Goal: Task Accomplishment & Management: Manage account settings

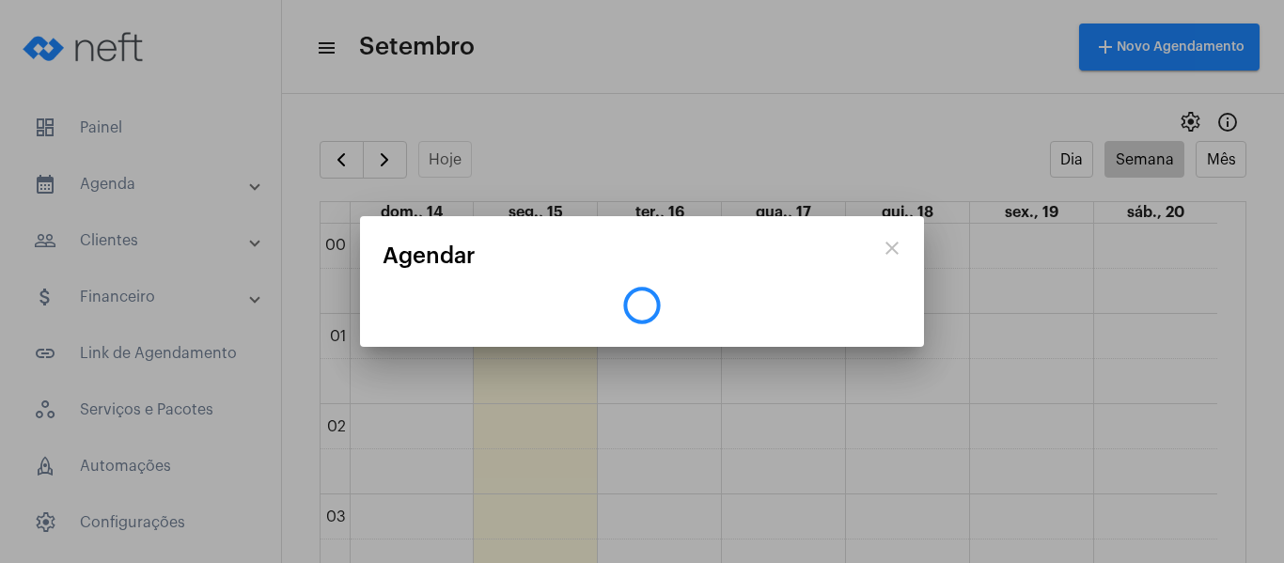
scroll to position [1294, 0]
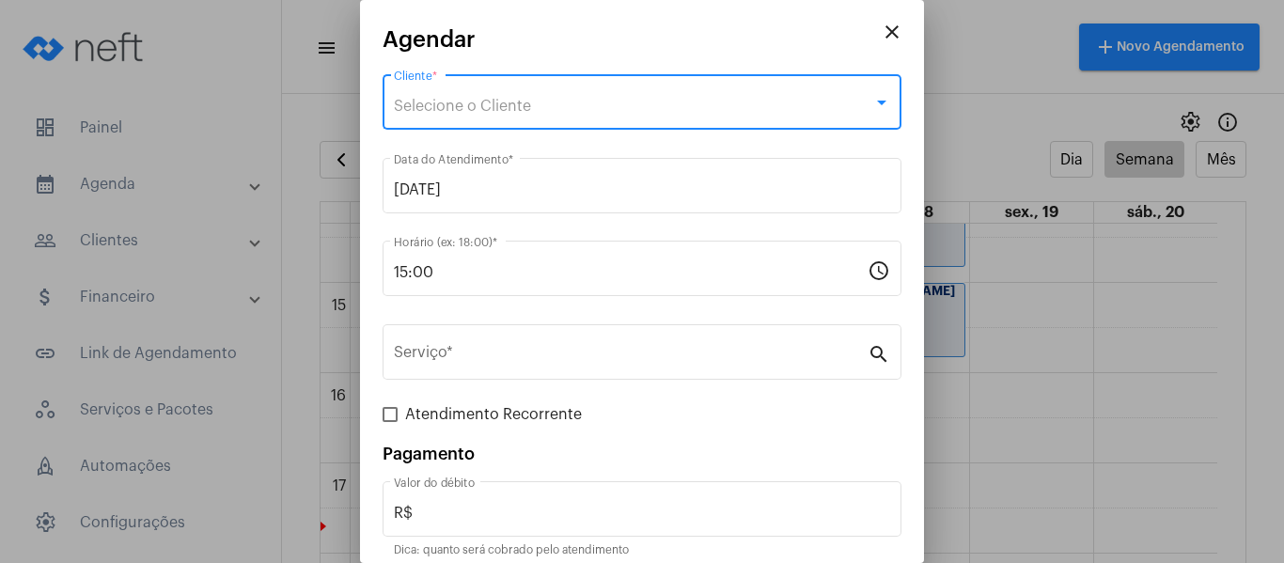
click at [517, 106] on span "Selecione o Cliente" at bounding box center [462, 106] width 137 height 15
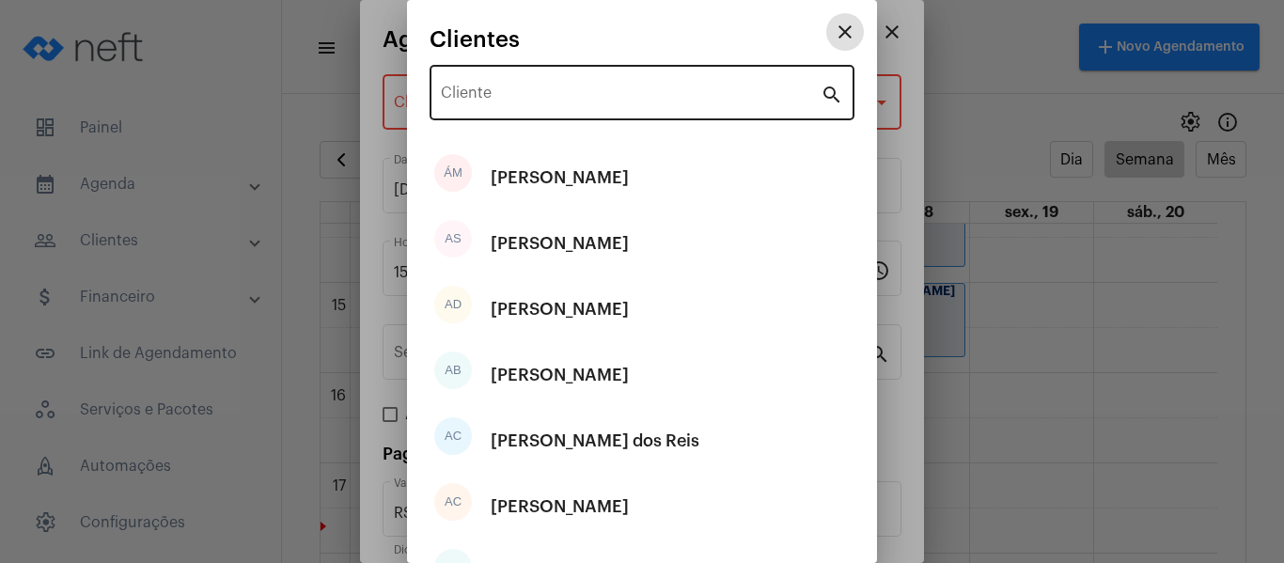
click at [516, 106] on div "Cliente" at bounding box center [631, 90] width 380 height 59
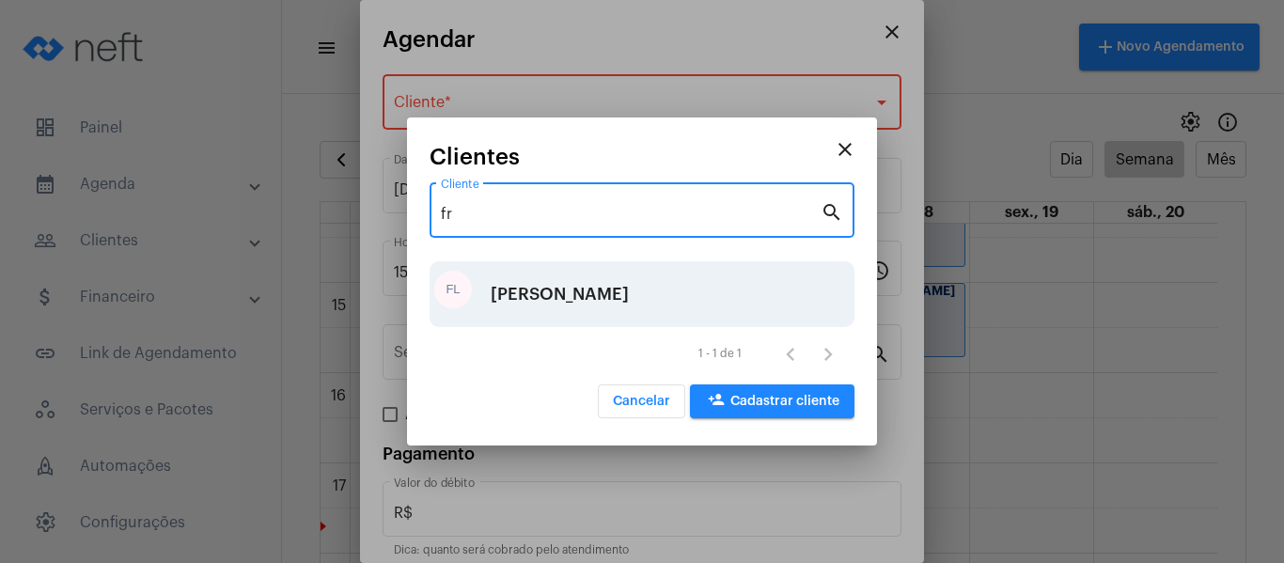
type input "fr"
click at [572, 294] on div "[PERSON_NAME] [PERSON_NAME]" at bounding box center [560, 294] width 138 height 56
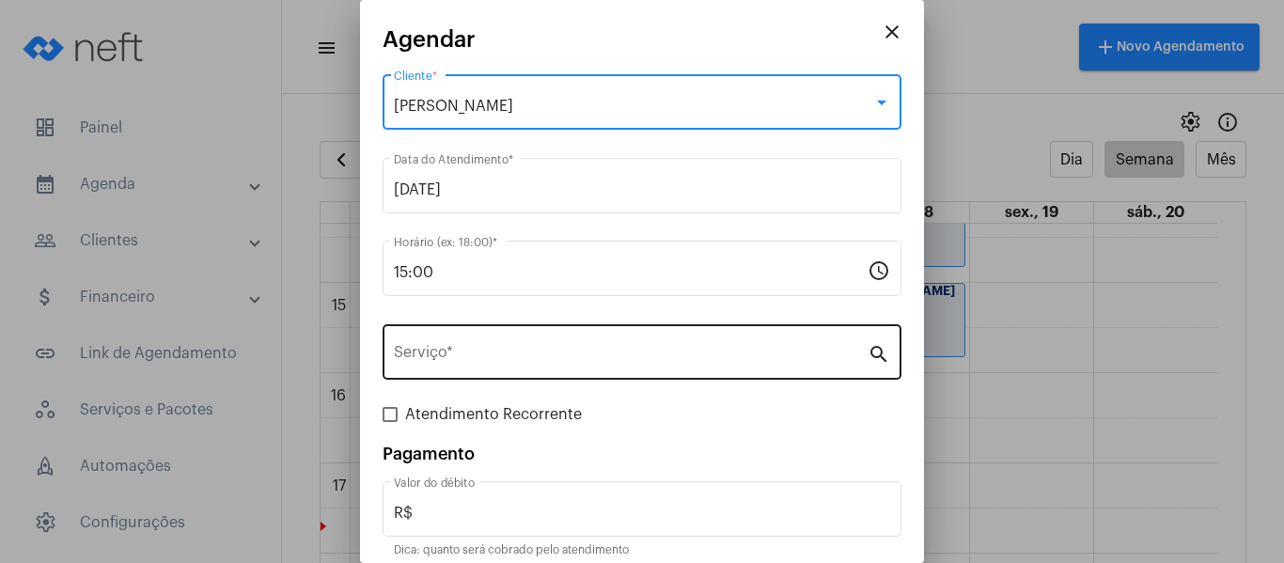
click at [546, 350] on input "Serviço *" at bounding box center [631, 356] width 474 height 17
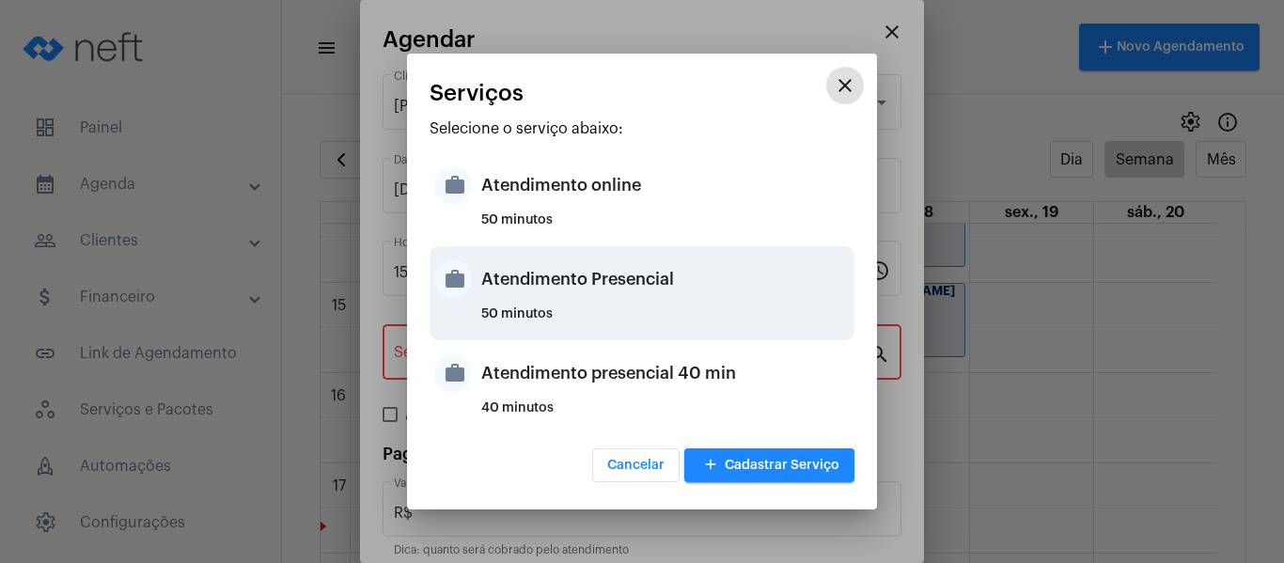
click at [551, 292] on div "Atendimento Presencial" at bounding box center [665, 279] width 368 height 56
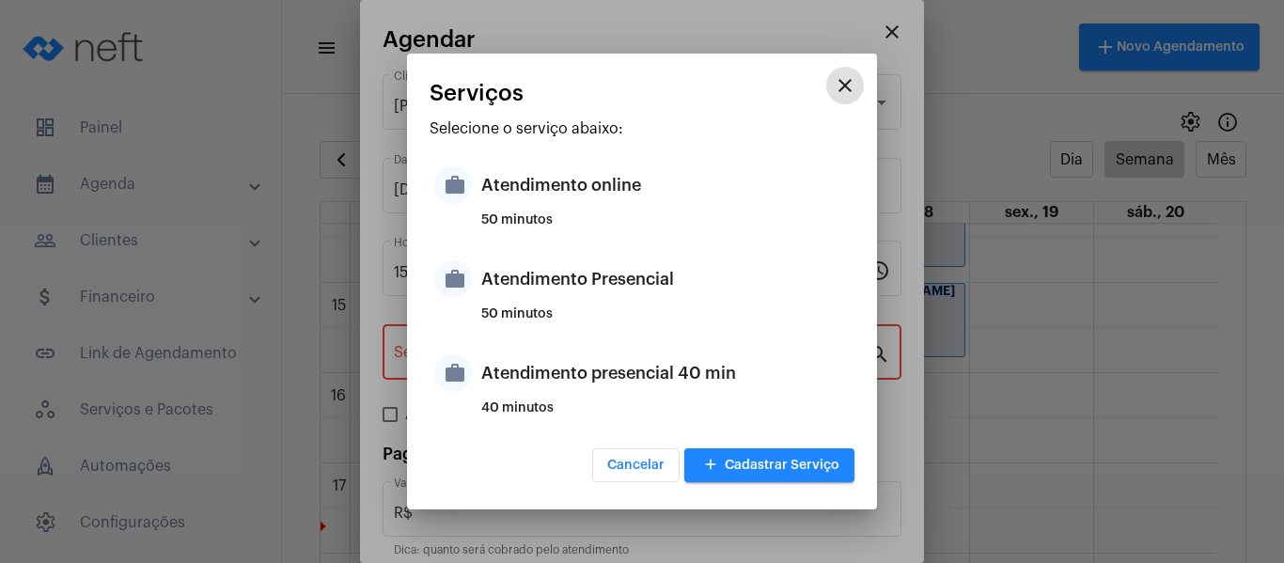
type input "Atendimento Presencial"
type input "R$ 0"
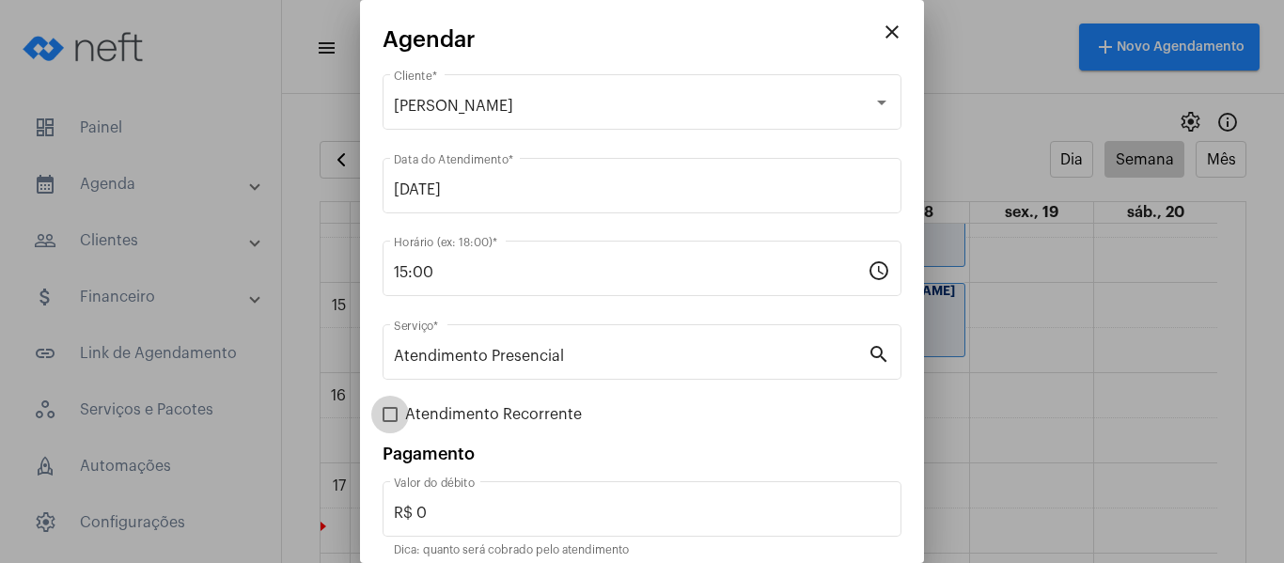
click at [525, 408] on span "Atendimento Recorrente" at bounding box center [493, 414] width 177 height 23
click at [390, 422] on input "Atendimento Recorrente" at bounding box center [389, 422] width 1 height 1
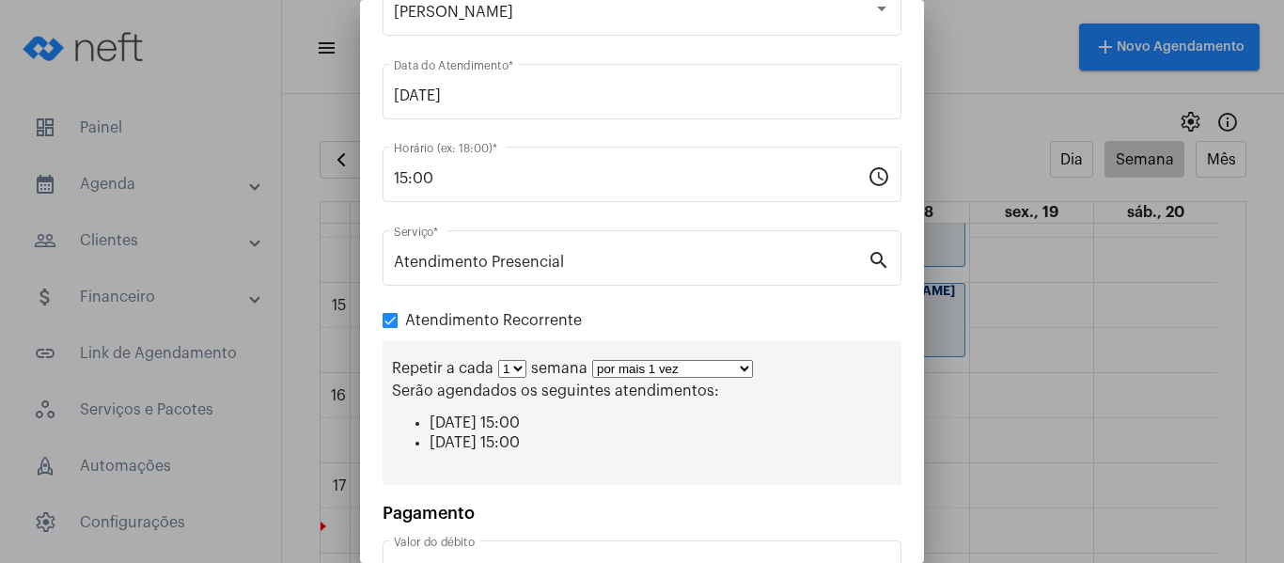
click at [385, 315] on span at bounding box center [389, 320] width 15 height 15
click at [389, 328] on input "Atendimento Recorrente" at bounding box center [389, 328] width 1 height 1
checkbox input "false"
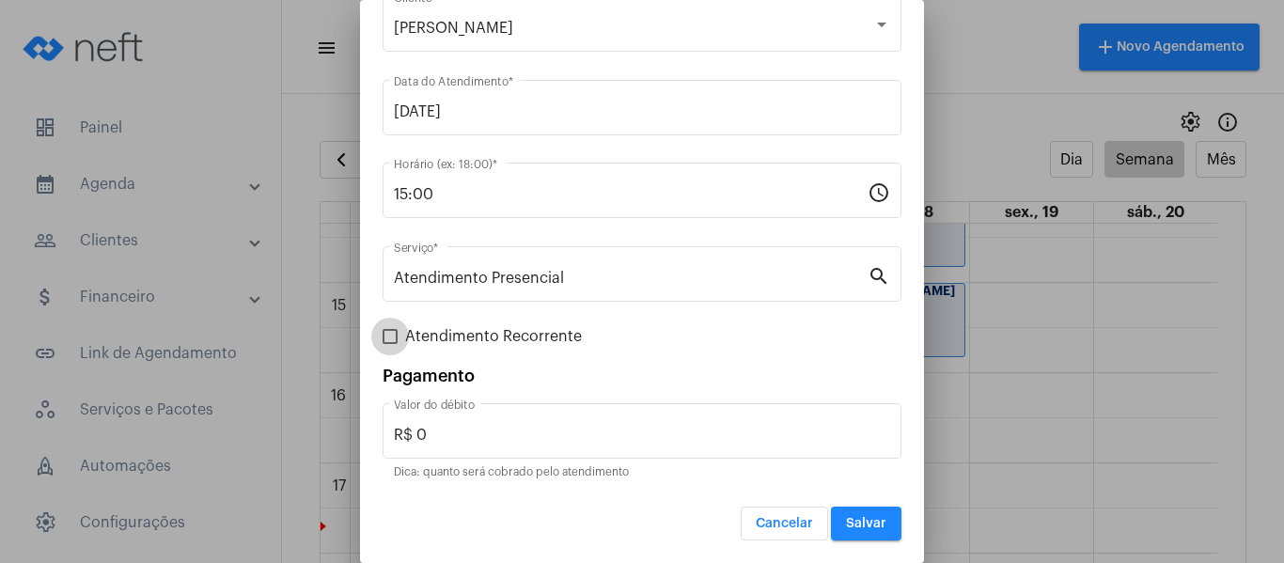
scroll to position [78, 0]
click at [870, 528] on span "Salvar" at bounding box center [866, 523] width 40 height 13
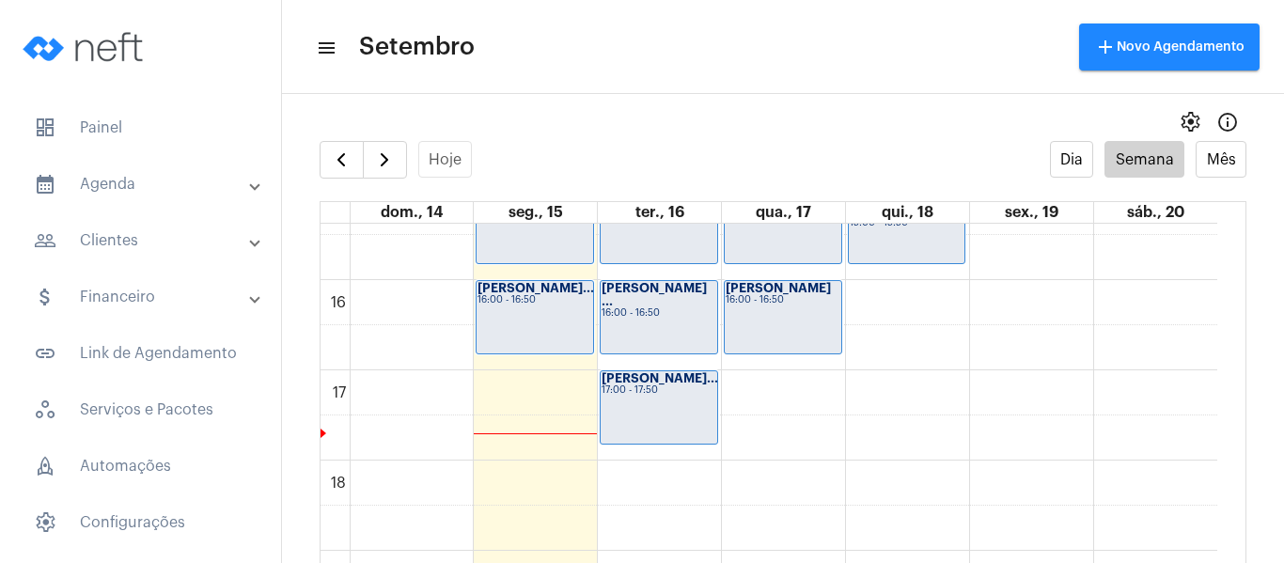
scroll to position [1388, 0]
click at [633, 375] on strong "[PERSON_NAME]..." at bounding box center [659, 377] width 117 height 12
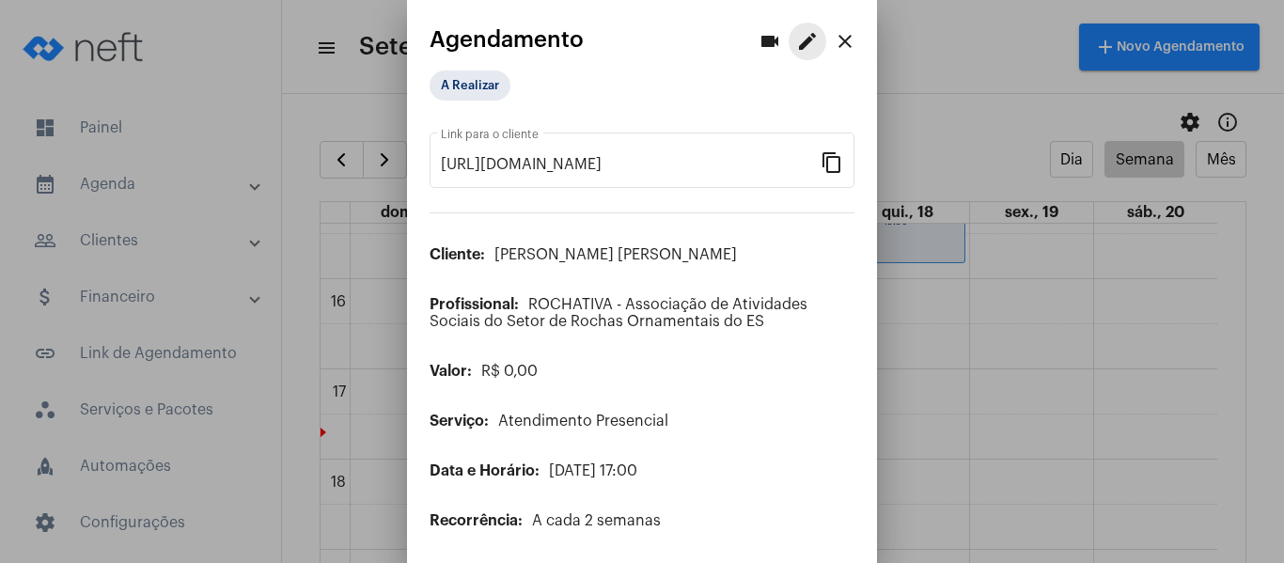
click at [796, 38] on mat-icon "edit" at bounding box center [807, 41] width 23 height 23
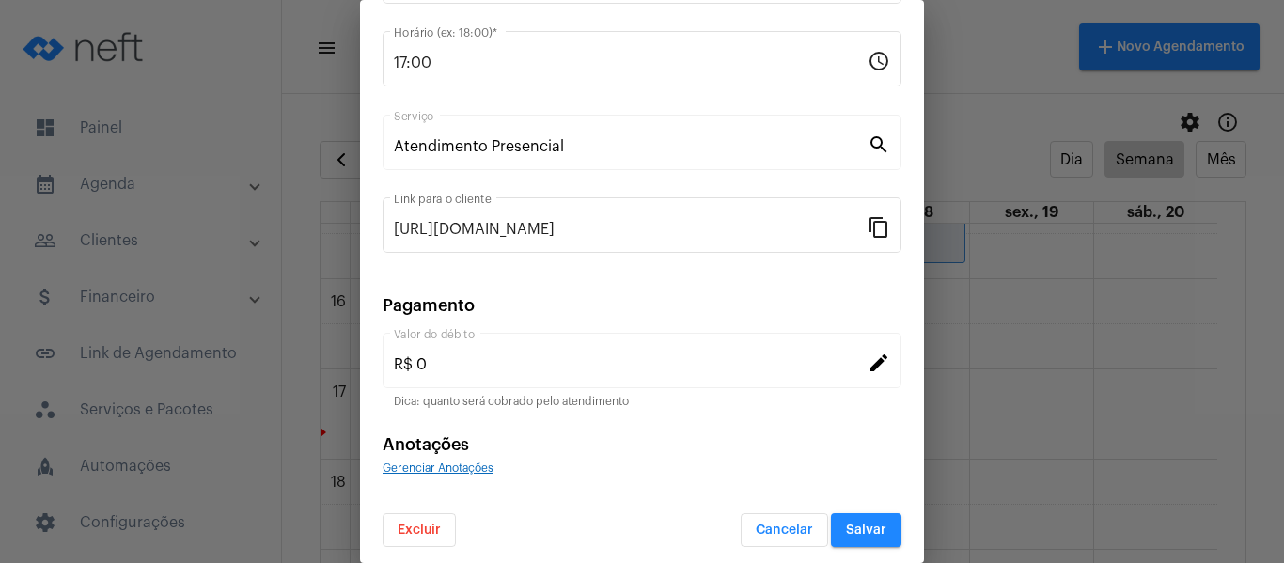
scroll to position [246, 0]
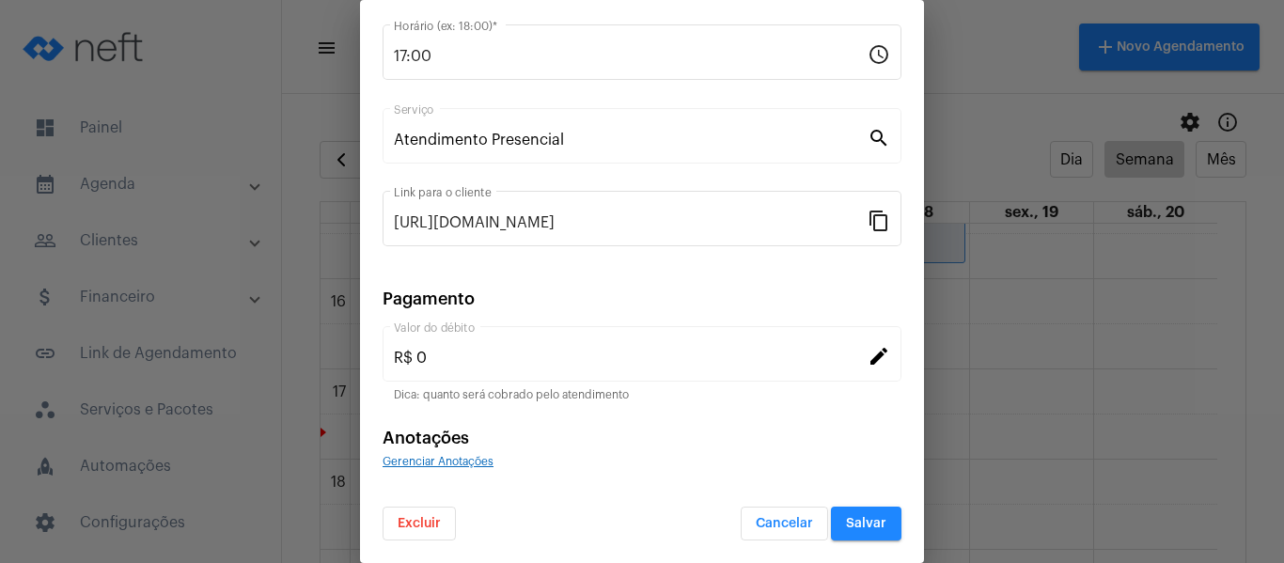
click at [426, 538] on button "Excluir" at bounding box center [418, 524] width 73 height 34
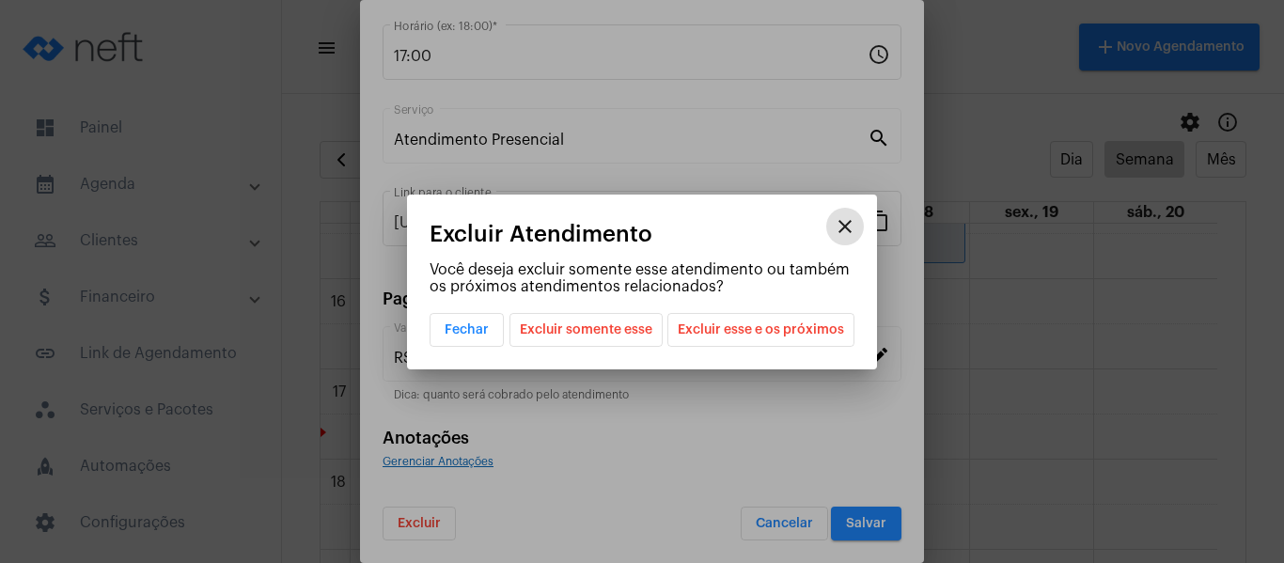
click at [705, 327] on span "Excluir esse e os próximos" at bounding box center [761, 330] width 166 height 32
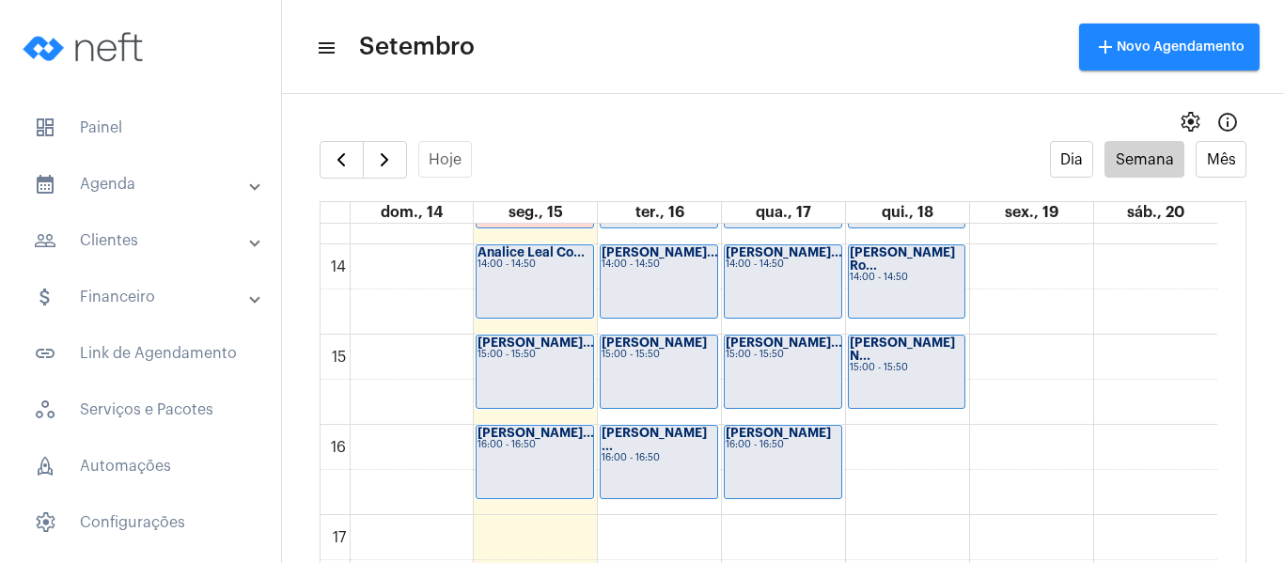
scroll to position [1200, 0]
